Goal: Entertainment & Leisure: Consume media (video, audio)

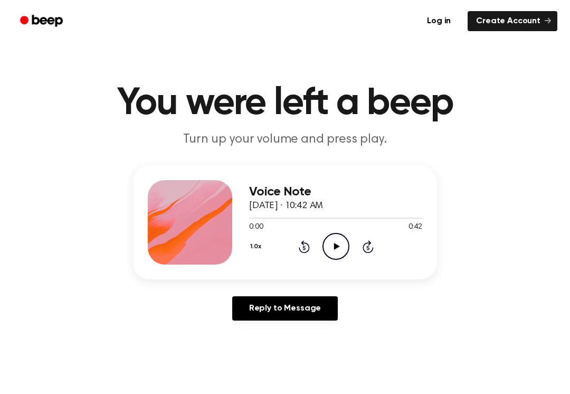
click at [332, 245] on icon "Play Audio" at bounding box center [335, 246] width 27 height 27
click at [334, 247] on icon at bounding box center [335, 246] width 5 height 7
click at [343, 246] on icon "Play Audio" at bounding box center [335, 246] width 27 height 27
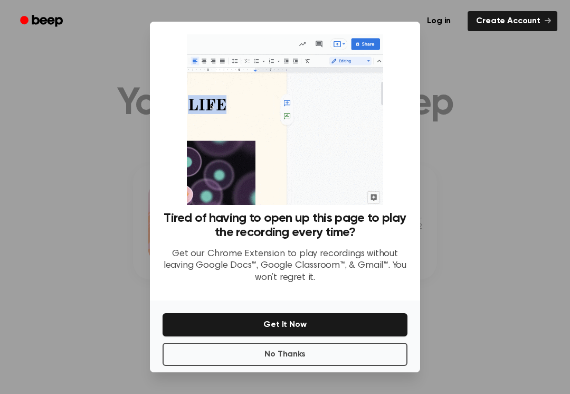
click at [343, 362] on button "No Thanks" at bounding box center [285, 353] width 245 height 23
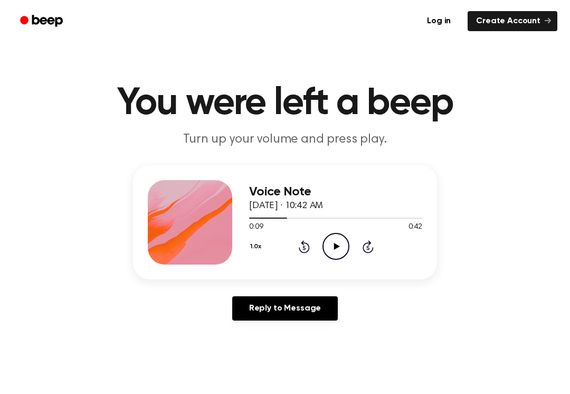
click at [291, 255] on div "1.0x Rewind 5 seconds Play Audio Skip 5 seconds" at bounding box center [335, 246] width 173 height 27
click at [307, 240] on icon "Rewind 5 seconds" at bounding box center [304, 247] width 12 height 14
click at [305, 239] on div "1.0x Rewind 5 seconds Play Audio Skip 5 seconds" at bounding box center [335, 246] width 173 height 27
click at [298, 249] on icon "Rewind 5 seconds" at bounding box center [304, 247] width 12 height 14
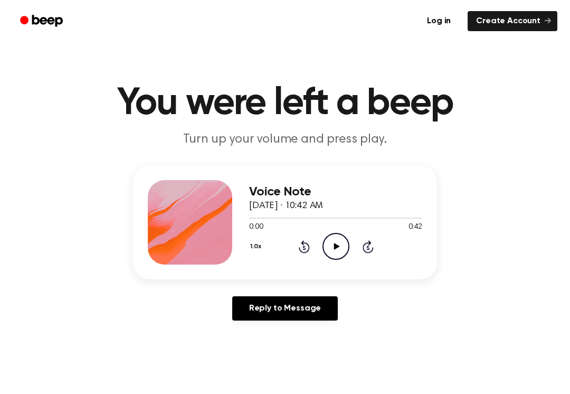
click at [295, 254] on div "1.0x Rewind 5 seconds Play Audio Skip 5 seconds" at bounding box center [335, 246] width 173 height 27
click at [345, 245] on icon "Play Audio" at bounding box center [335, 246] width 27 height 27
click at [292, 245] on div "1.0x Rewind 5 seconds Pause Audio Skip 5 seconds" at bounding box center [335, 246] width 173 height 27
click at [299, 248] on icon at bounding box center [304, 246] width 11 height 13
click at [311, 242] on div "1.0x Rewind 5 seconds Pause Audio Skip 5 seconds" at bounding box center [335, 246] width 173 height 27
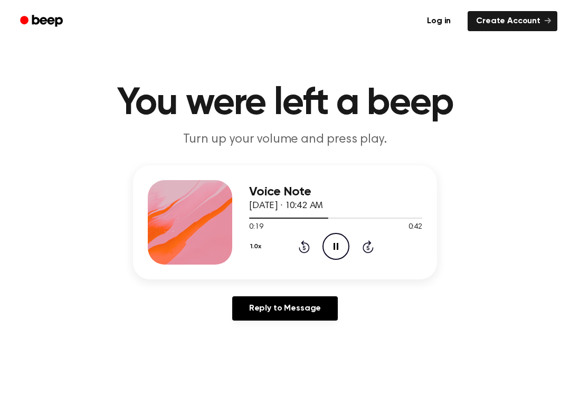
click at [311, 241] on div "1.0x Rewind 5 seconds Pause Audio Skip 5 seconds" at bounding box center [335, 246] width 173 height 27
click at [305, 240] on icon "Rewind 5 seconds" at bounding box center [304, 247] width 12 height 14
click at [299, 245] on icon "Rewind 5 seconds" at bounding box center [304, 247] width 12 height 14
click at [298, 245] on icon "Rewind 5 seconds" at bounding box center [304, 247] width 12 height 14
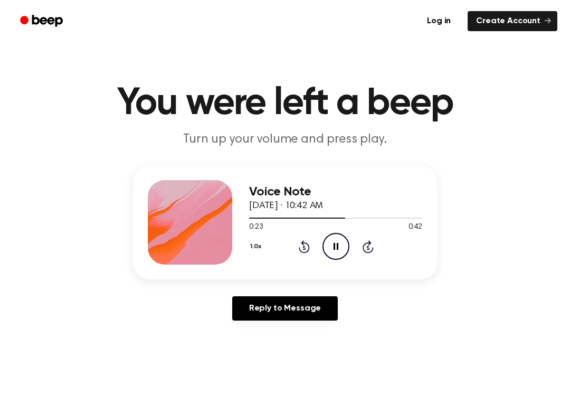
click at [301, 252] on icon at bounding box center [304, 246] width 11 height 13
click at [300, 253] on icon "Rewind 5 seconds" at bounding box center [304, 247] width 12 height 14
click at [284, 254] on div "1.0x Rewind 5 seconds Pause Audio Skip 5 seconds" at bounding box center [335, 246] width 173 height 27
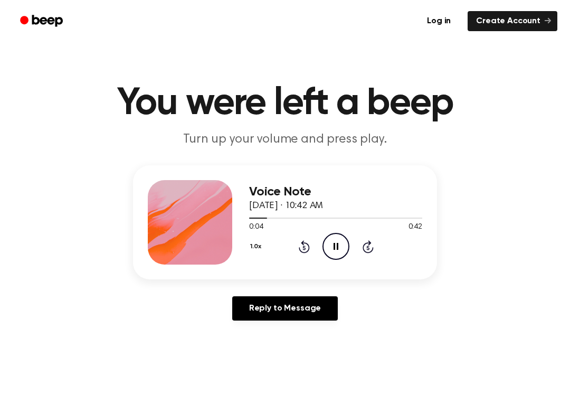
click at [293, 243] on div "1.0x Rewind 5 seconds Pause Audio Skip 5 seconds" at bounding box center [335, 246] width 173 height 27
click at [292, 240] on div "1.0x Rewind 5 seconds Pause Audio Skip 5 seconds" at bounding box center [335, 246] width 173 height 27
click at [299, 254] on div "1.0x Rewind 5 seconds Pause Audio Skip 5 seconds" at bounding box center [335, 246] width 173 height 27
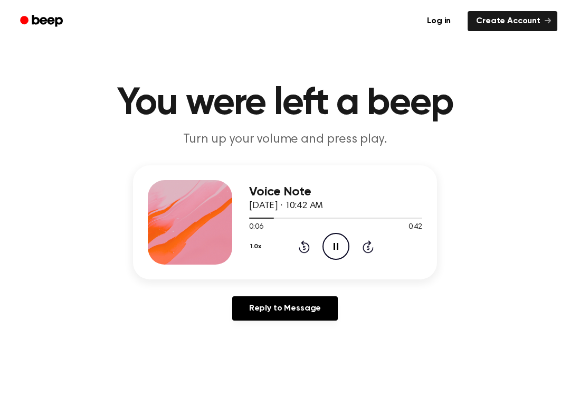
click at [303, 236] on div "1.0x Rewind 5 seconds Pause Audio Skip 5 seconds" at bounding box center [335, 246] width 173 height 27
click at [292, 242] on div "1.0x Rewind 5 seconds Pause Audio Skip 5 seconds" at bounding box center [335, 246] width 173 height 27
click at [298, 246] on icon "Rewind 5 seconds" at bounding box center [304, 247] width 12 height 14
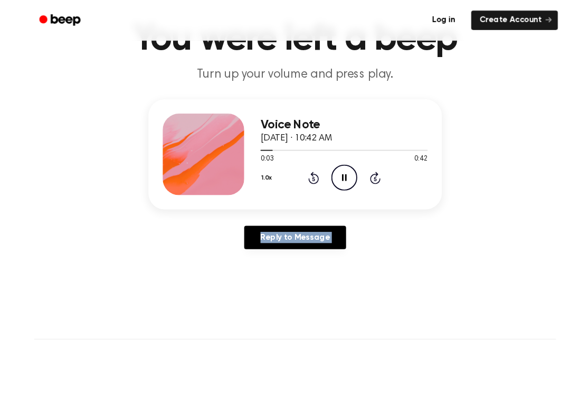
scroll to position [110, 0]
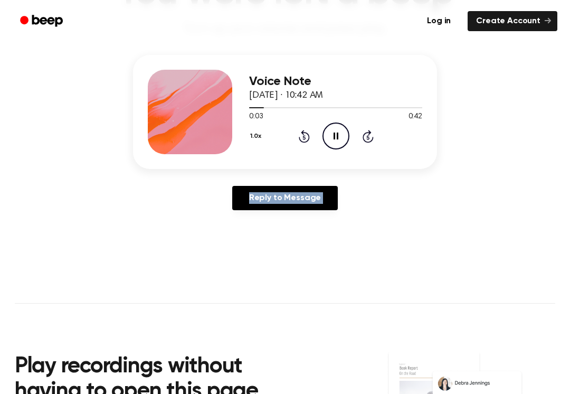
click at [331, 140] on icon "Pause Audio" at bounding box center [335, 135] width 27 height 27
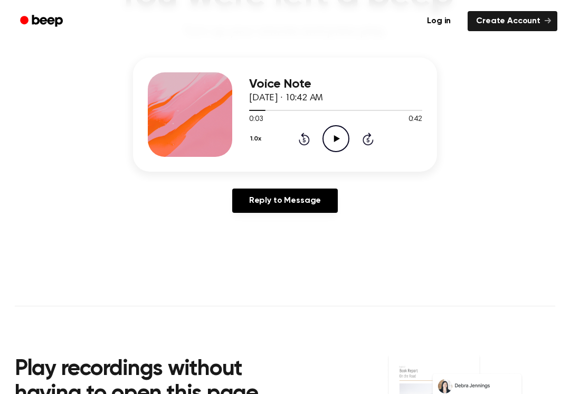
click at [306, 142] on icon "Rewind 5 seconds" at bounding box center [304, 139] width 12 height 14
click at [308, 140] on icon at bounding box center [304, 138] width 11 height 13
click at [328, 140] on icon "Play Audio" at bounding box center [335, 138] width 27 height 27
click at [343, 136] on icon "Pause Audio" at bounding box center [335, 138] width 27 height 27
click at [336, 130] on icon "Play Audio" at bounding box center [335, 138] width 27 height 27
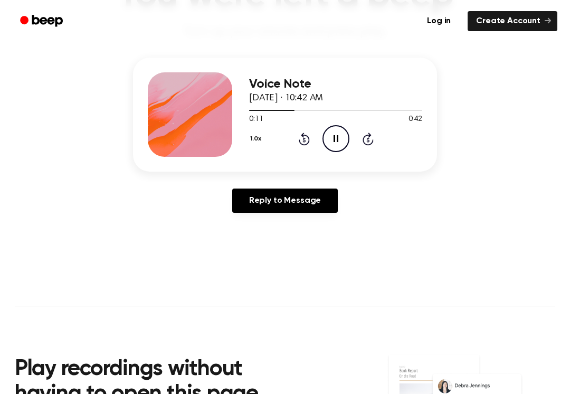
click at [367, 143] on icon "Skip 5 seconds" at bounding box center [368, 139] width 12 height 14
click at [330, 146] on icon "Play Audio" at bounding box center [335, 138] width 27 height 27
click at [331, 138] on icon "Pause Audio" at bounding box center [335, 138] width 27 height 27
click at [302, 140] on icon "Rewind 5 seconds" at bounding box center [304, 139] width 12 height 14
click at [345, 140] on icon "Play Audio" at bounding box center [335, 138] width 27 height 27
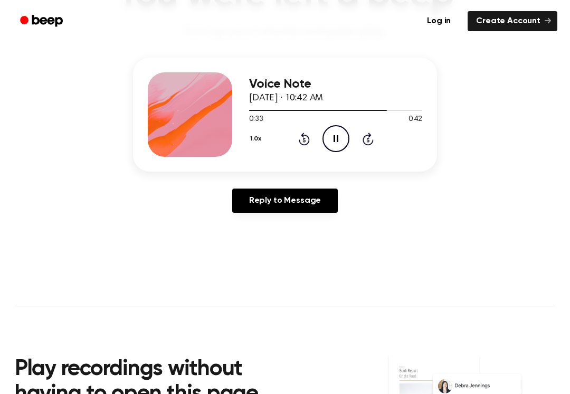
click at [308, 137] on icon at bounding box center [304, 138] width 11 height 13
click at [316, 139] on div "1.0x Rewind 5 seconds Pause Audio Skip 5 seconds" at bounding box center [335, 138] width 173 height 27
click at [309, 133] on icon "Rewind 5 seconds" at bounding box center [304, 139] width 12 height 14
click at [312, 137] on div "1.0x Rewind 5 seconds Pause Audio Skip 5 seconds" at bounding box center [335, 138] width 173 height 27
click at [305, 141] on icon at bounding box center [303, 140] width 3 height 4
